Goal: Information Seeking & Learning: Learn about a topic

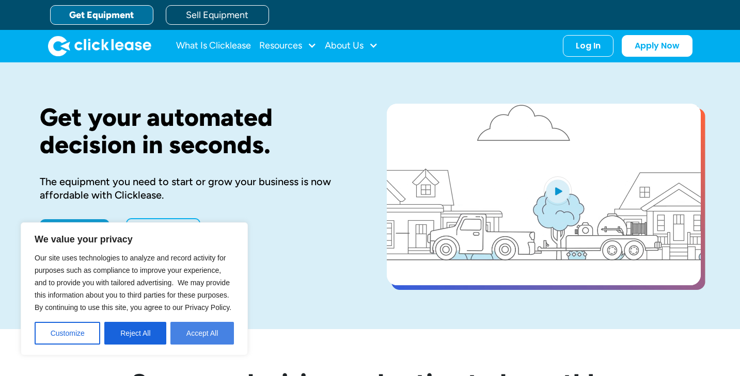
click at [197, 330] on button "Accept All" at bounding box center [202, 333] width 64 height 23
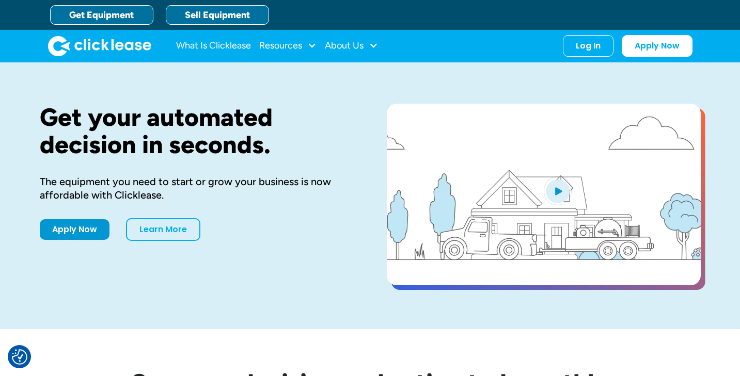
click at [207, 15] on link "Sell Equipment" at bounding box center [217, 15] width 103 height 20
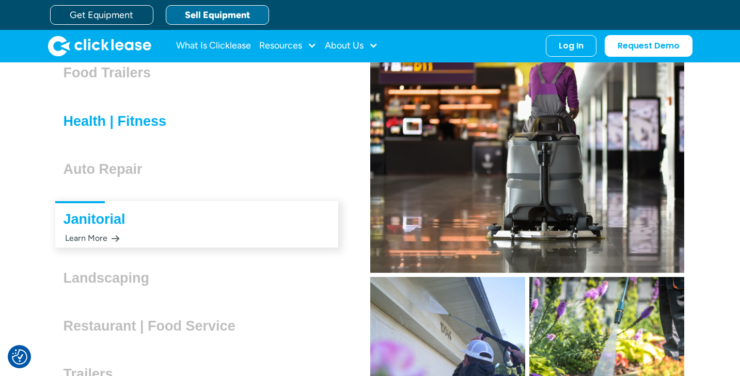
scroll to position [2869, 0]
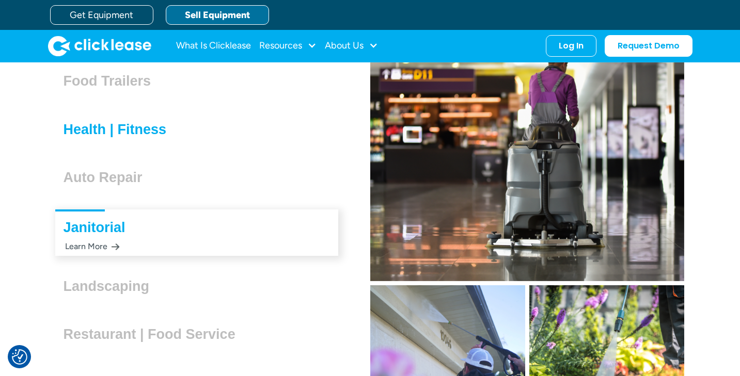
click at [113, 133] on h3 "Health | Fitness" at bounding box center [120, 129] width 112 height 15
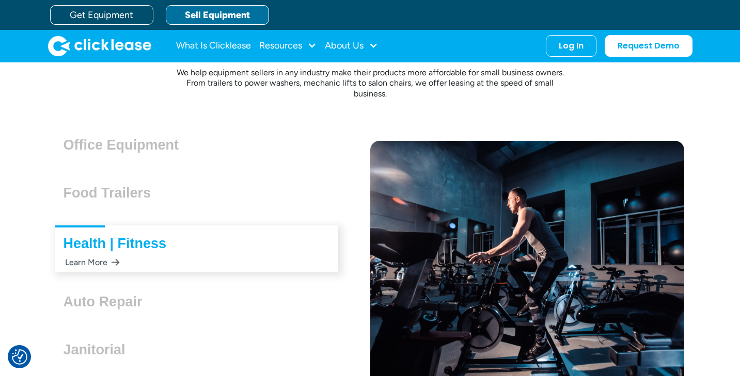
scroll to position [2716, 0]
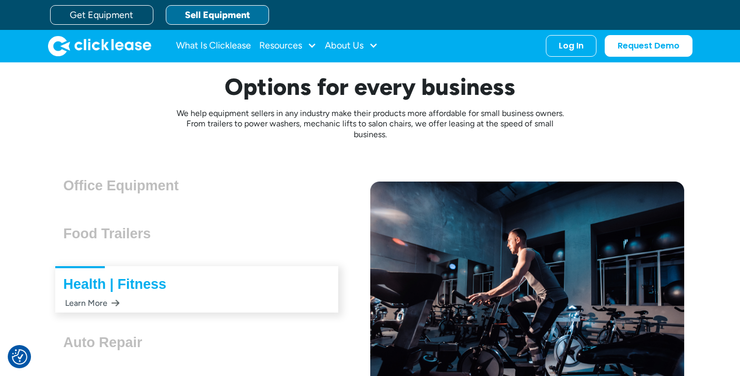
click at [101, 306] on div "Learn More" at bounding box center [92, 303] width 56 height 20
